Goal: Navigation & Orientation: Find specific page/section

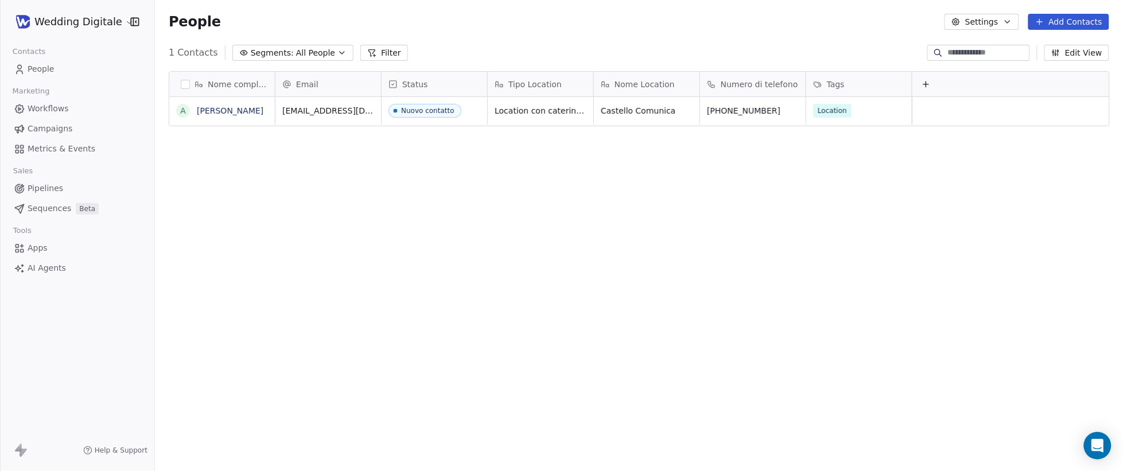
scroll to position [415, 968]
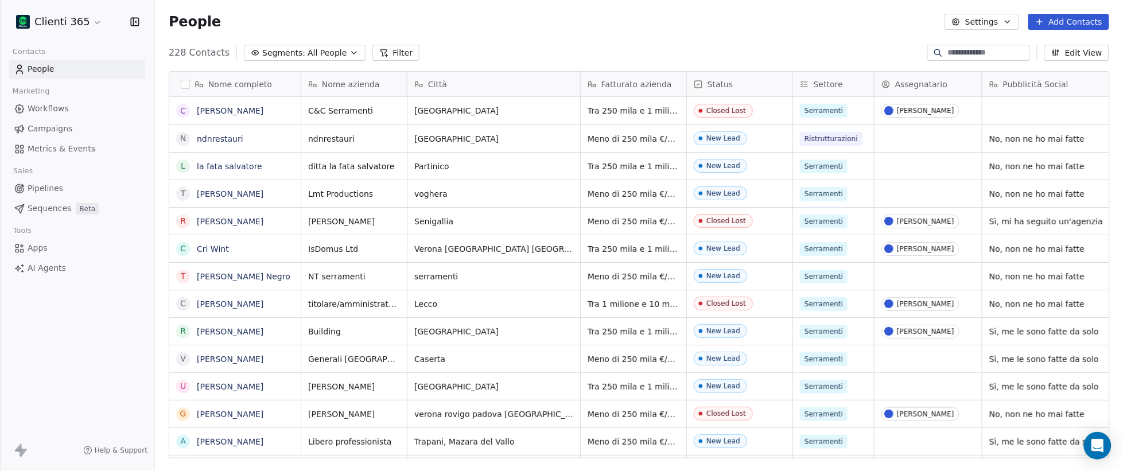
scroll to position [415, 968]
click at [68, 27] on html "Clienti 365 Contacts People Marketing Workflows Campaigns Metrics & Events Sale…" at bounding box center [561, 235] width 1123 height 471
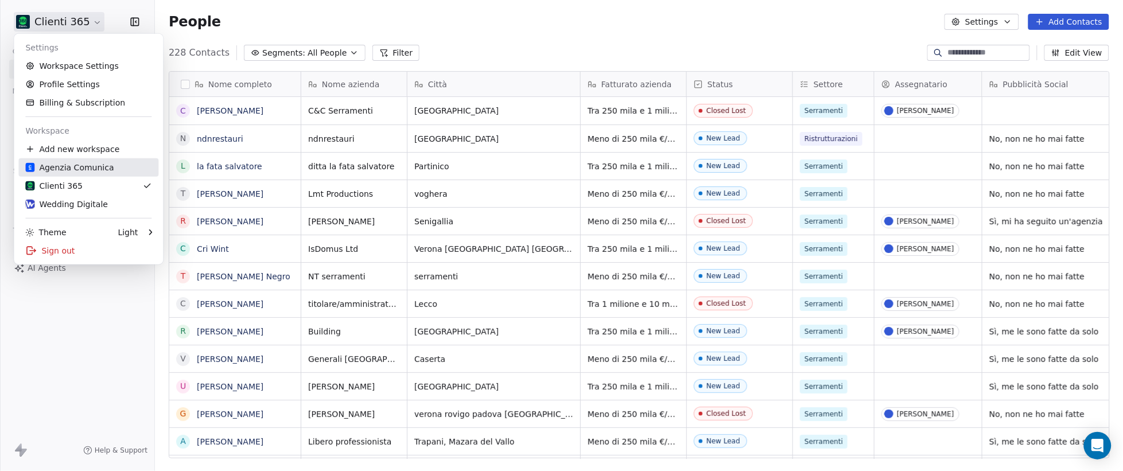
click at [80, 165] on div "Agenzia Comunica" at bounding box center [69, 167] width 88 height 11
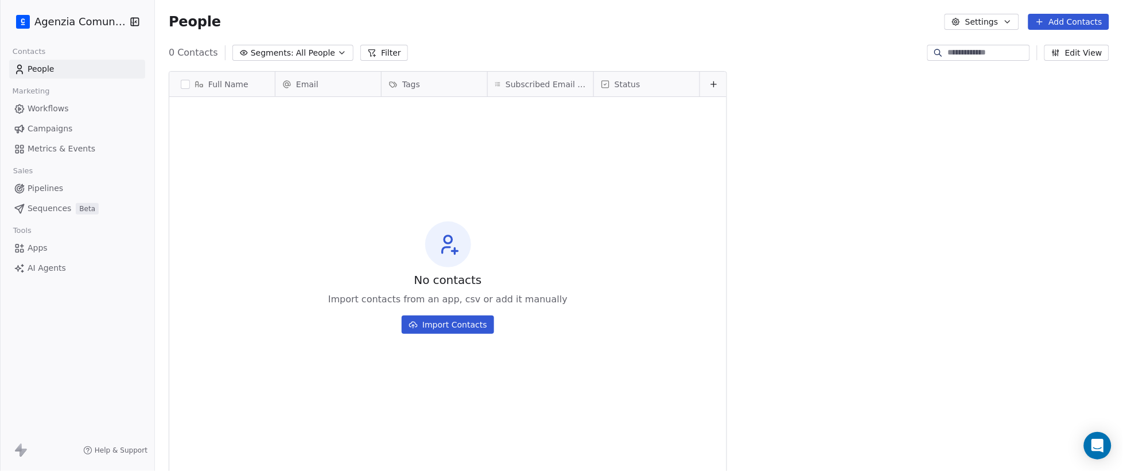
scroll to position [415, 968]
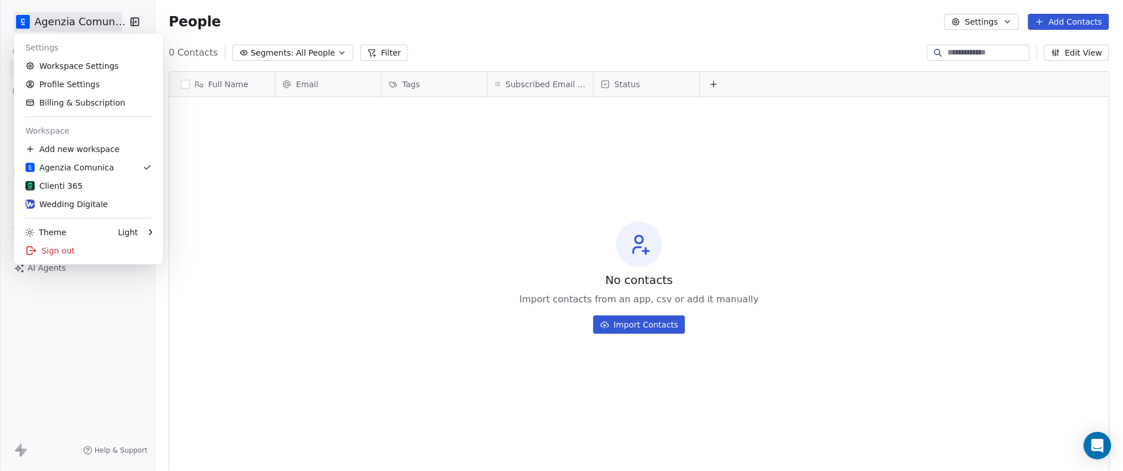
click at [76, 17] on html "Agenzia Comunica Contacts People Marketing Workflows Campaigns Metrics & Events…" at bounding box center [561, 235] width 1123 height 471
click at [76, 200] on div "Wedding Digitale" at bounding box center [66, 204] width 83 height 11
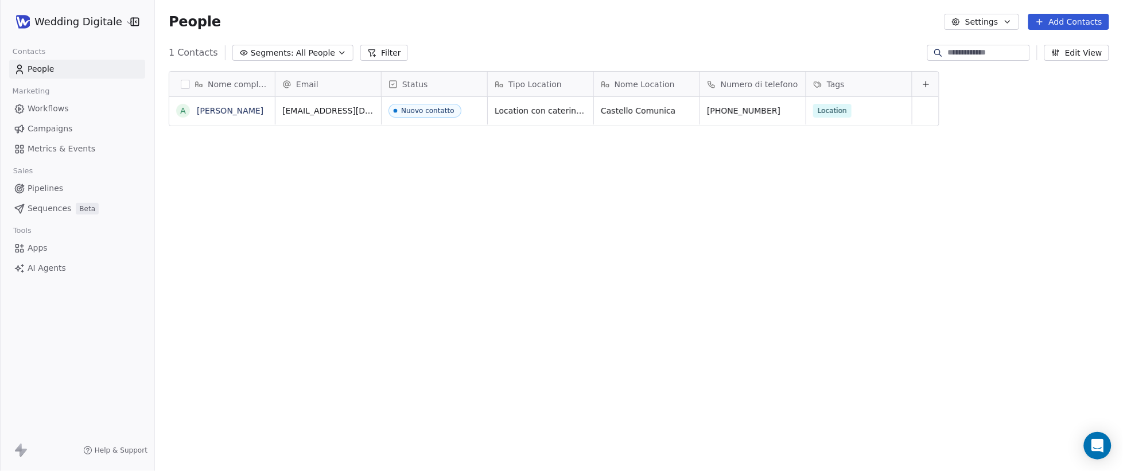
scroll to position [415, 968]
